Goal: Information Seeking & Learning: Check status

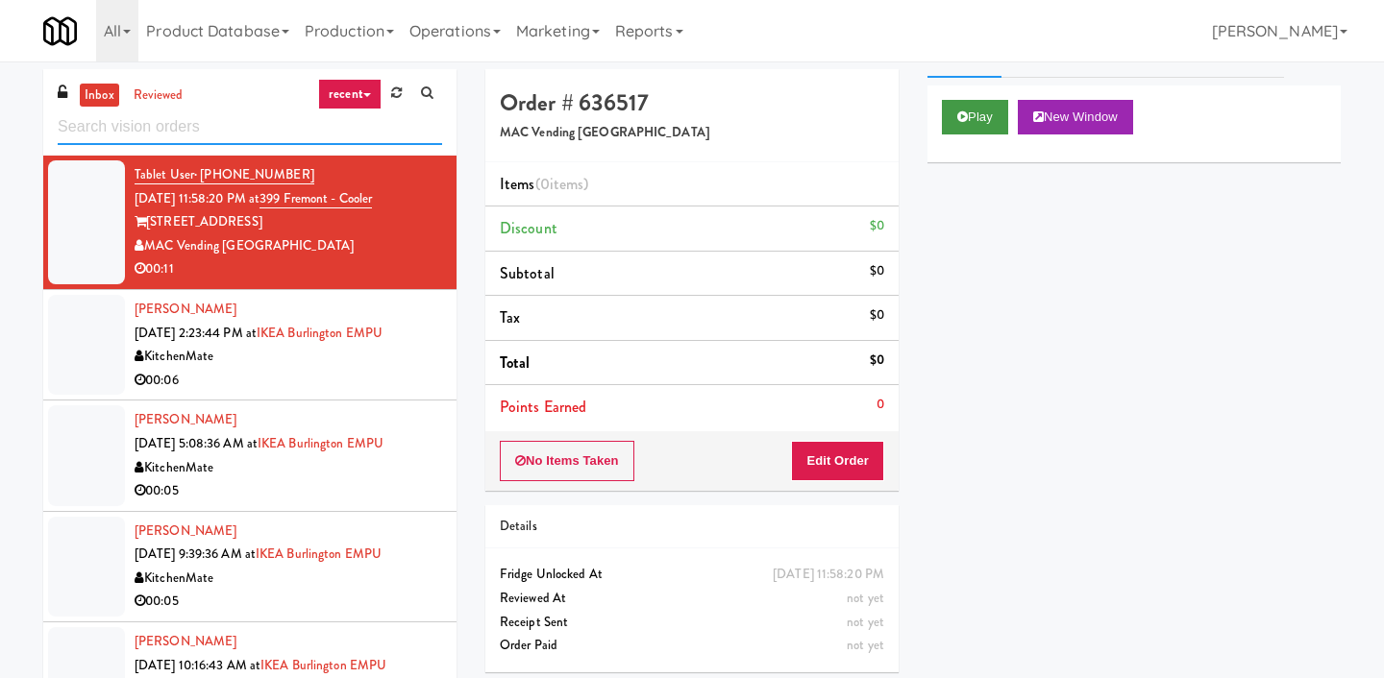
scroll to position [36, 0]
click at [969, 109] on button "Play" at bounding box center [975, 116] width 66 height 35
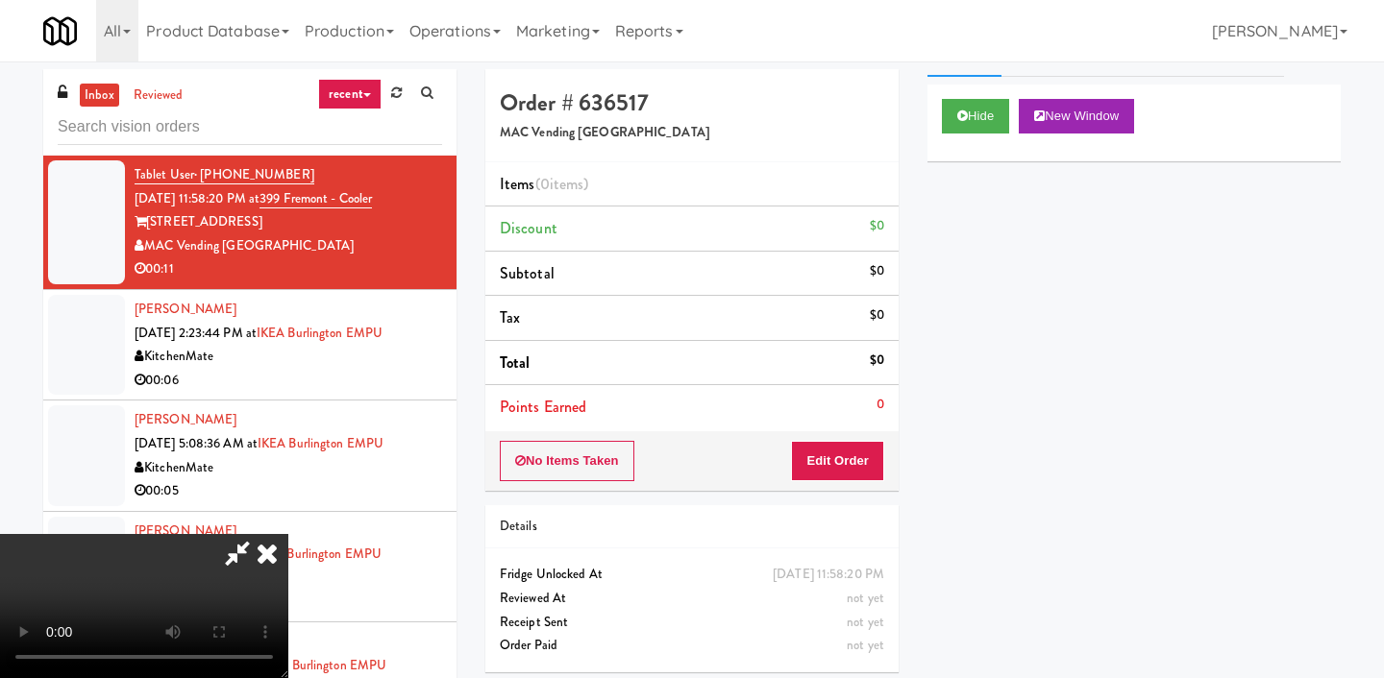
click at [166, 603] on video at bounding box center [144, 606] width 288 height 144
click at [153, 602] on video at bounding box center [144, 606] width 288 height 144
click at [1066, 343] on div "Hide New Window Primary Flag Clear Flag if unable to determine what was taken o…" at bounding box center [1133, 445] width 413 height 721
click at [267, 560] on icon at bounding box center [267, 553] width 42 height 38
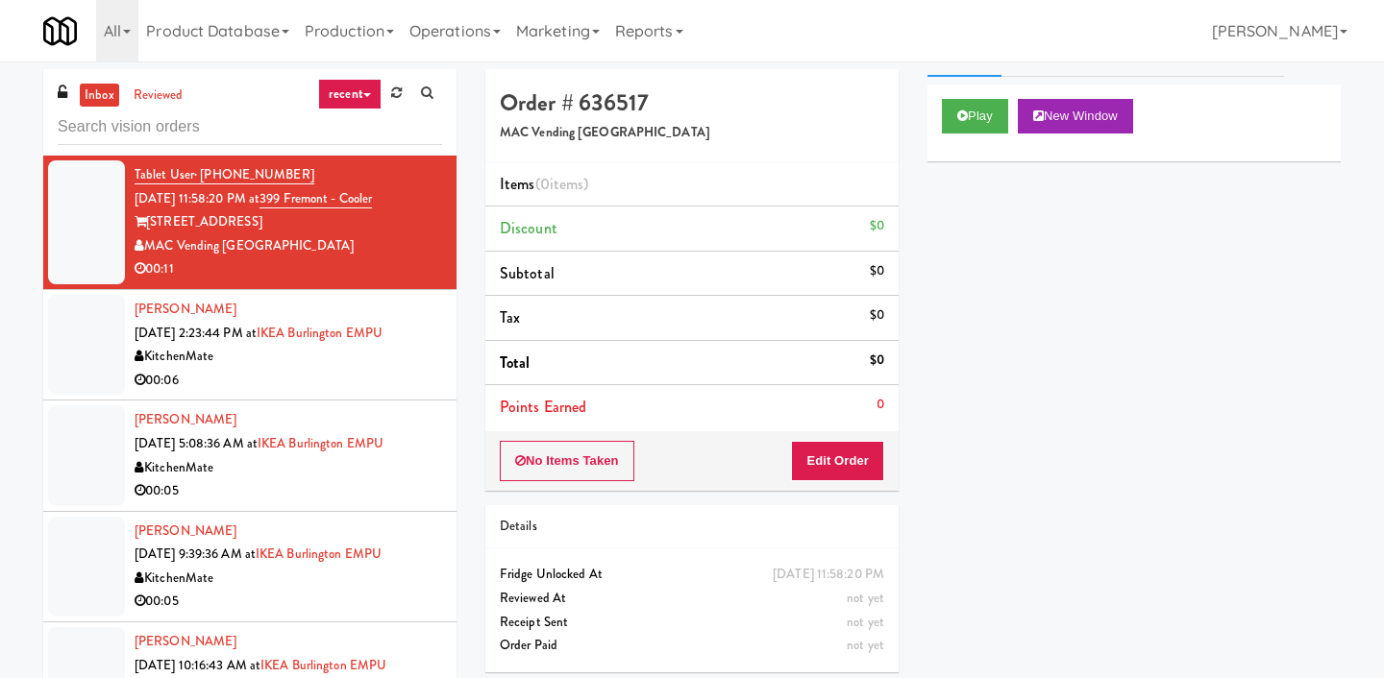
click at [282, 339] on div "Hong-[PERSON_NAME] [DATE] 2:23:44 PM at [GEOGRAPHIC_DATA] EMPU KitchenMate 00:06" at bounding box center [288, 345] width 307 height 94
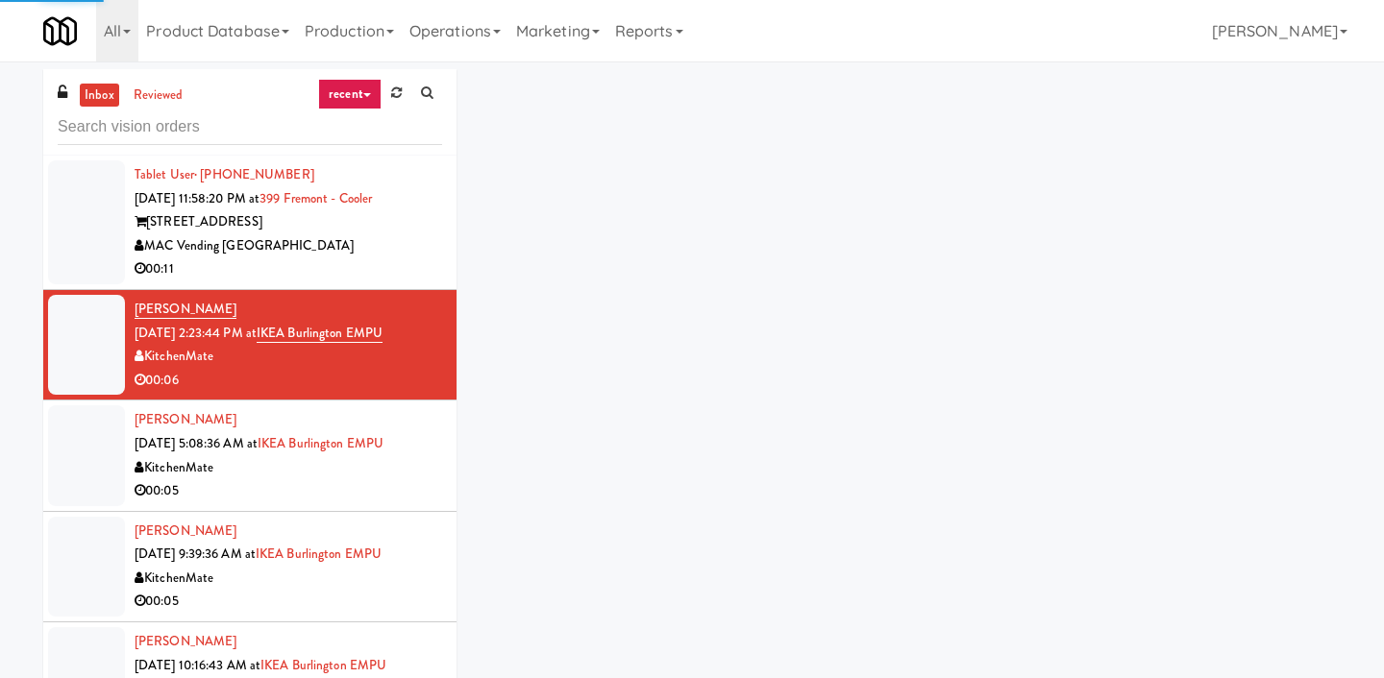
click at [278, 234] on div "MAC Vending [GEOGRAPHIC_DATA]" at bounding box center [288, 246] width 307 height 24
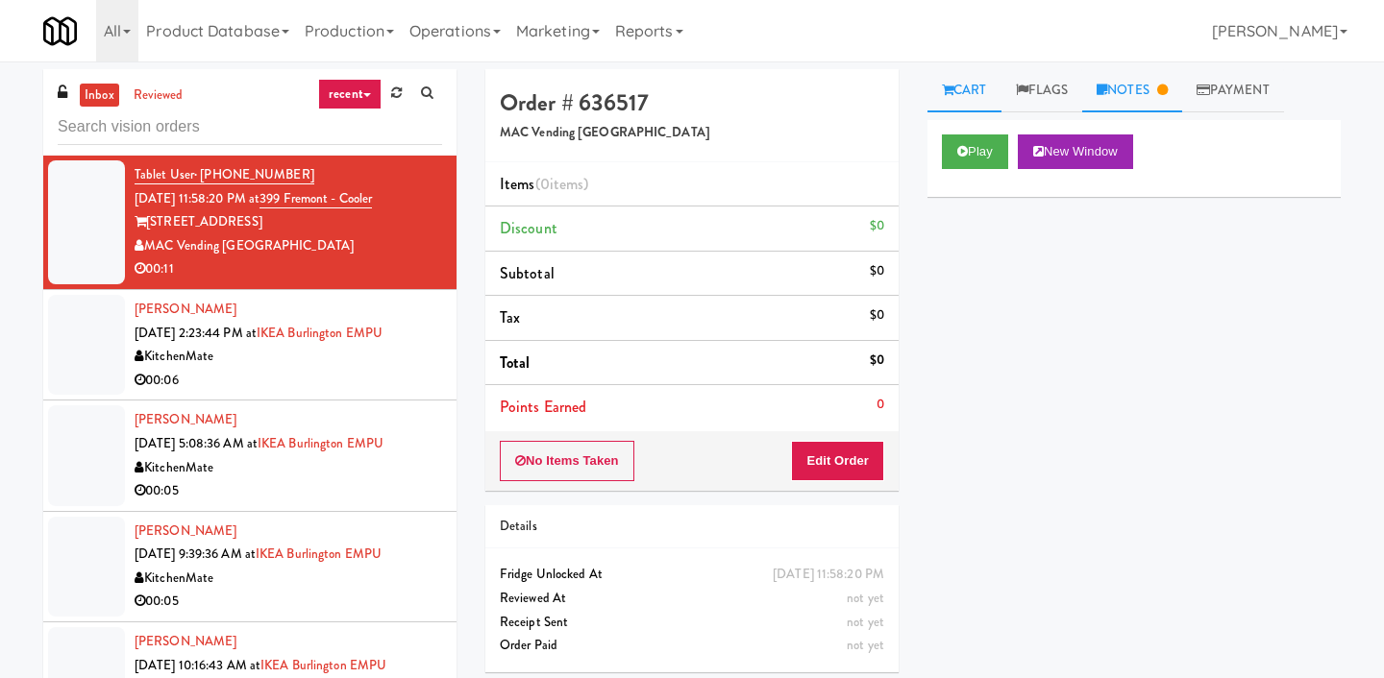
click at [1118, 91] on link "Notes" at bounding box center [1132, 90] width 100 height 43
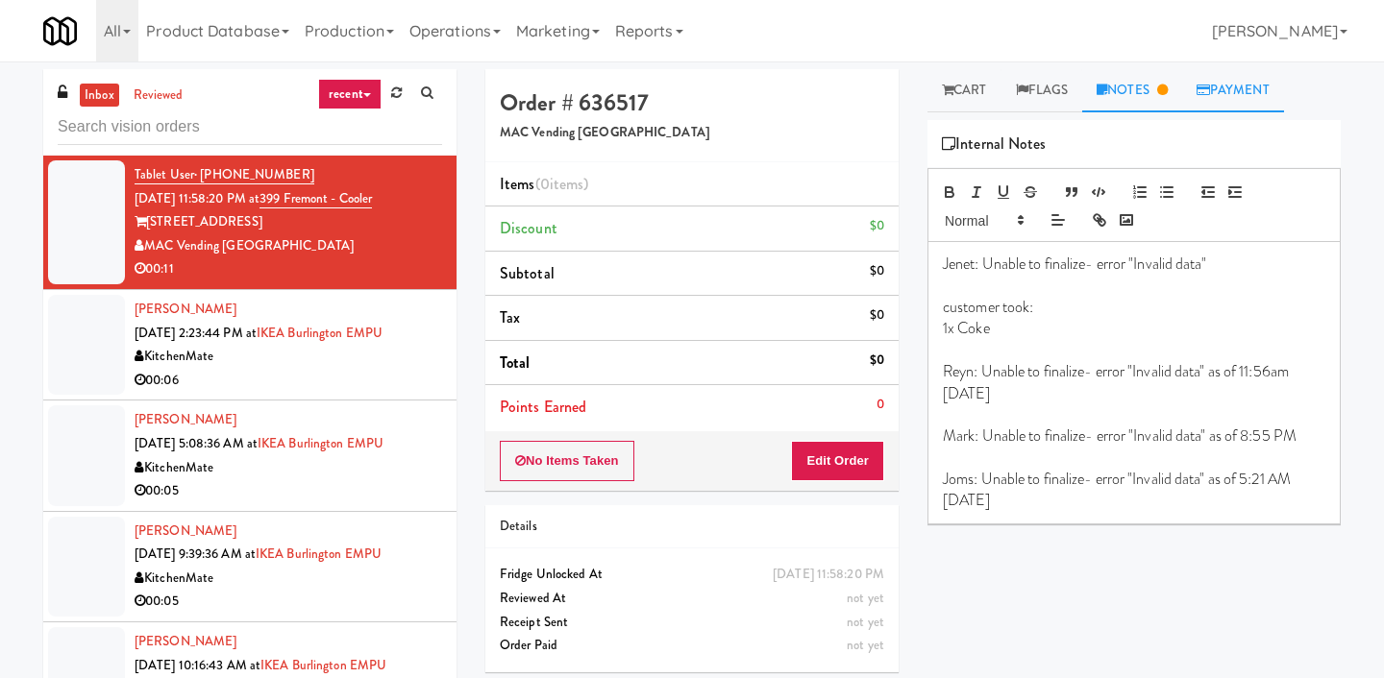
click at [1210, 86] on icon at bounding box center [1202, 90] width 13 height 12
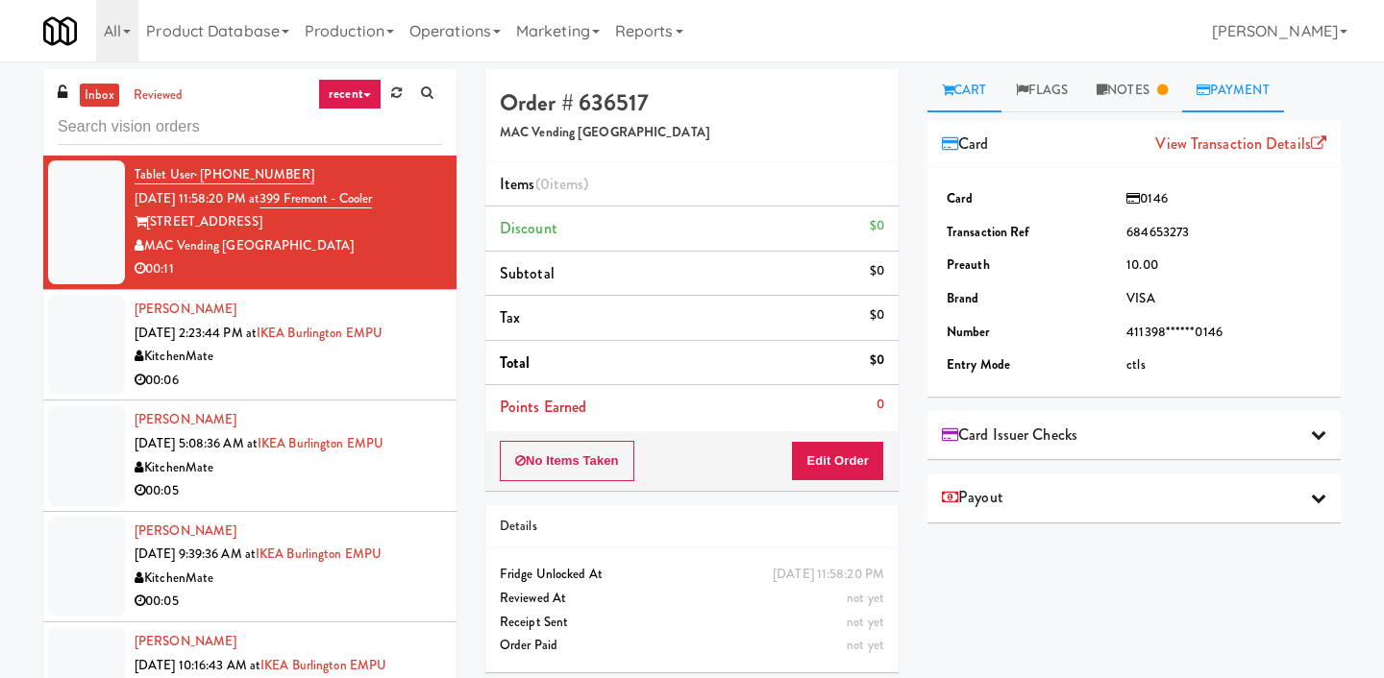
click at [990, 89] on link "Cart" at bounding box center [964, 90] width 74 height 43
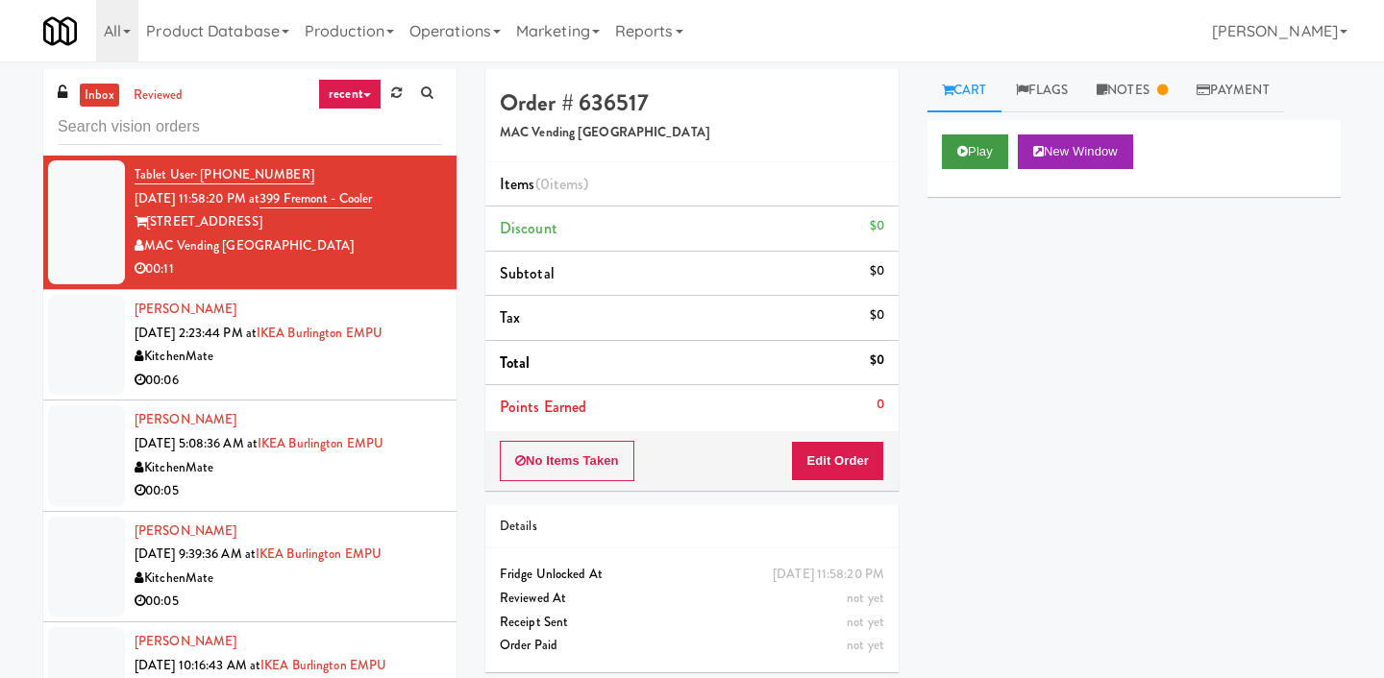
click at [963, 152] on icon at bounding box center [962, 151] width 11 height 12
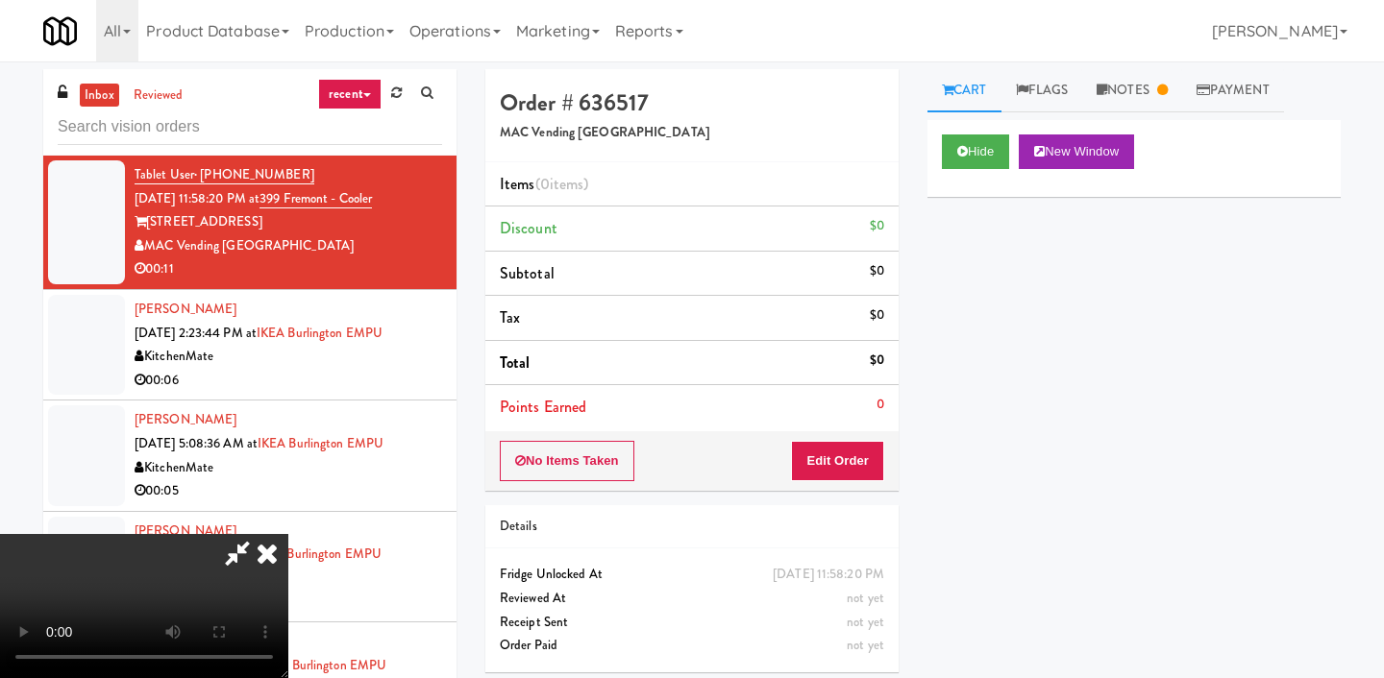
click at [774, 394] on li "Points Earned 0" at bounding box center [691, 407] width 413 height 44
click at [316, 380] on div "00:06" at bounding box center [288, 381] width 307 height 24
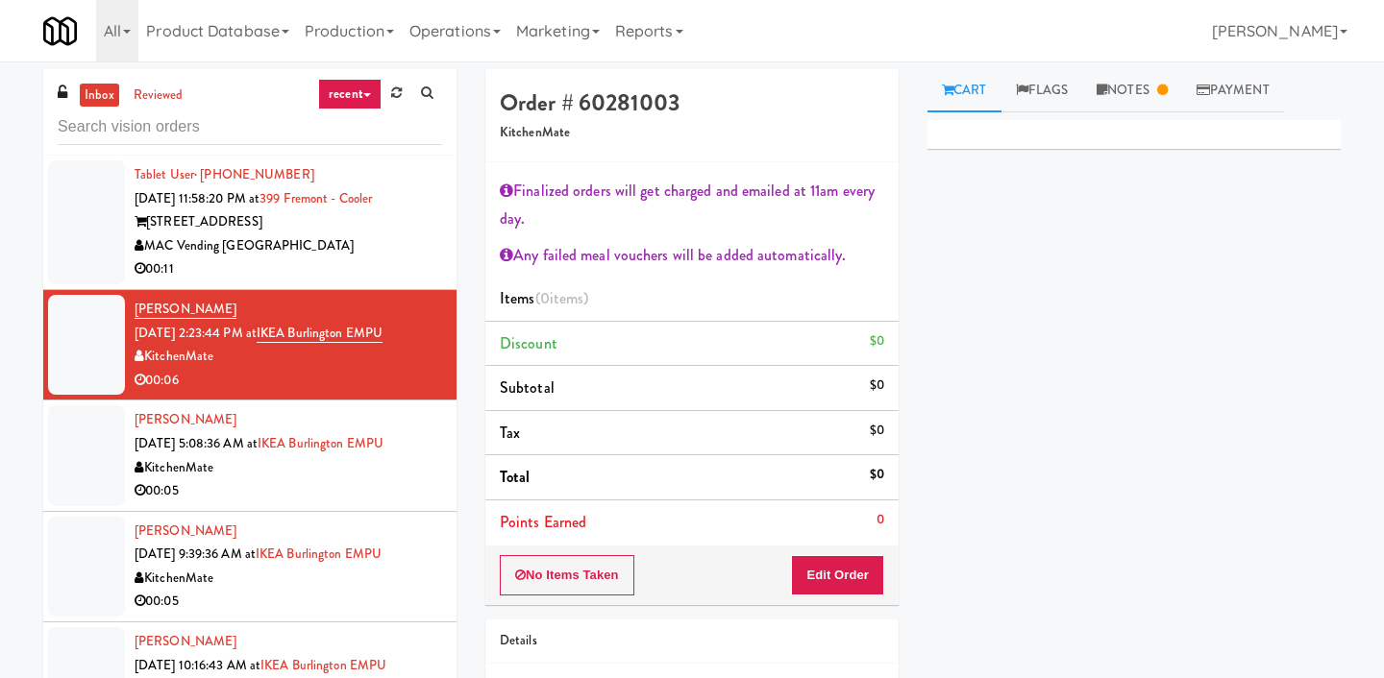
drag, startPoint x: 318, startPoint y: 440, endPoint x: 323, endPoint y: 451, distance: 11.6
click at [320, 447] on div "[PERSON_NAME] [DATE] 5:08:36 AM at [GEOGRAPHIC_DATA] EMPU KitchenMate 00:05" at bounding box center [288, 455] width 307 height 94
